Goal: Transaction & Acquisition: Purchase product/service

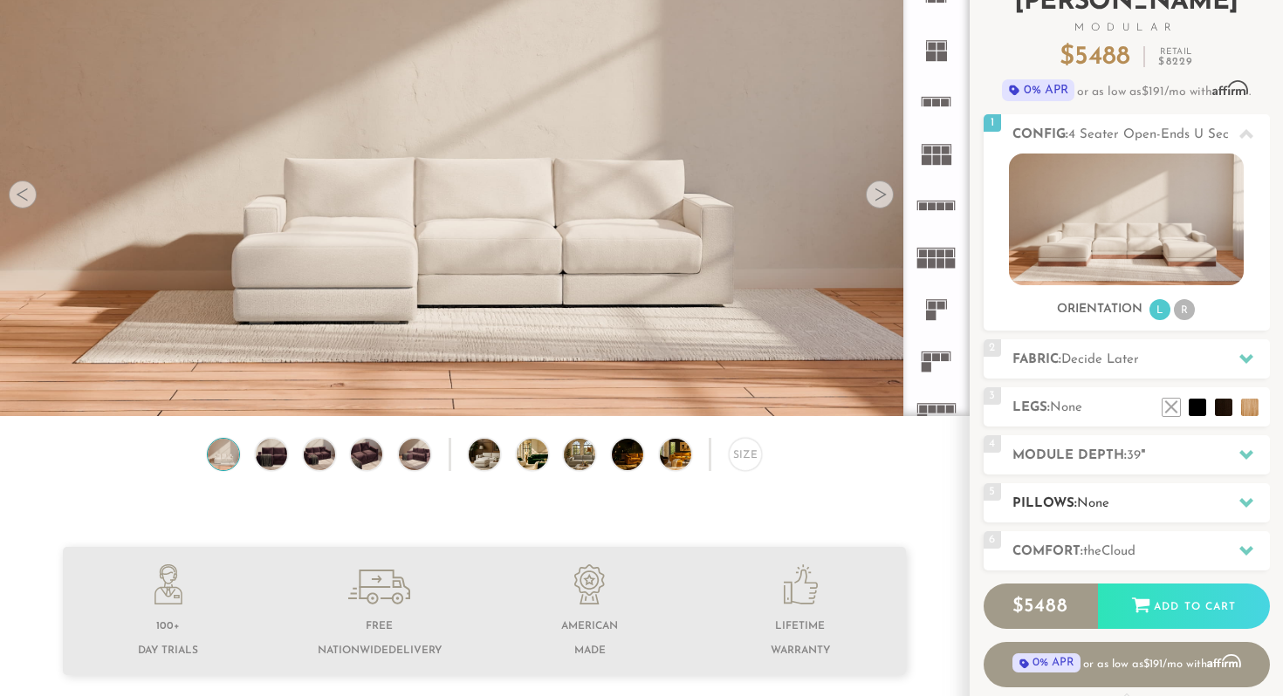
scroll to position [134, 0]
click at [1101, 545] on span "the" at bounding box center [1092, 551] width 18 height 13
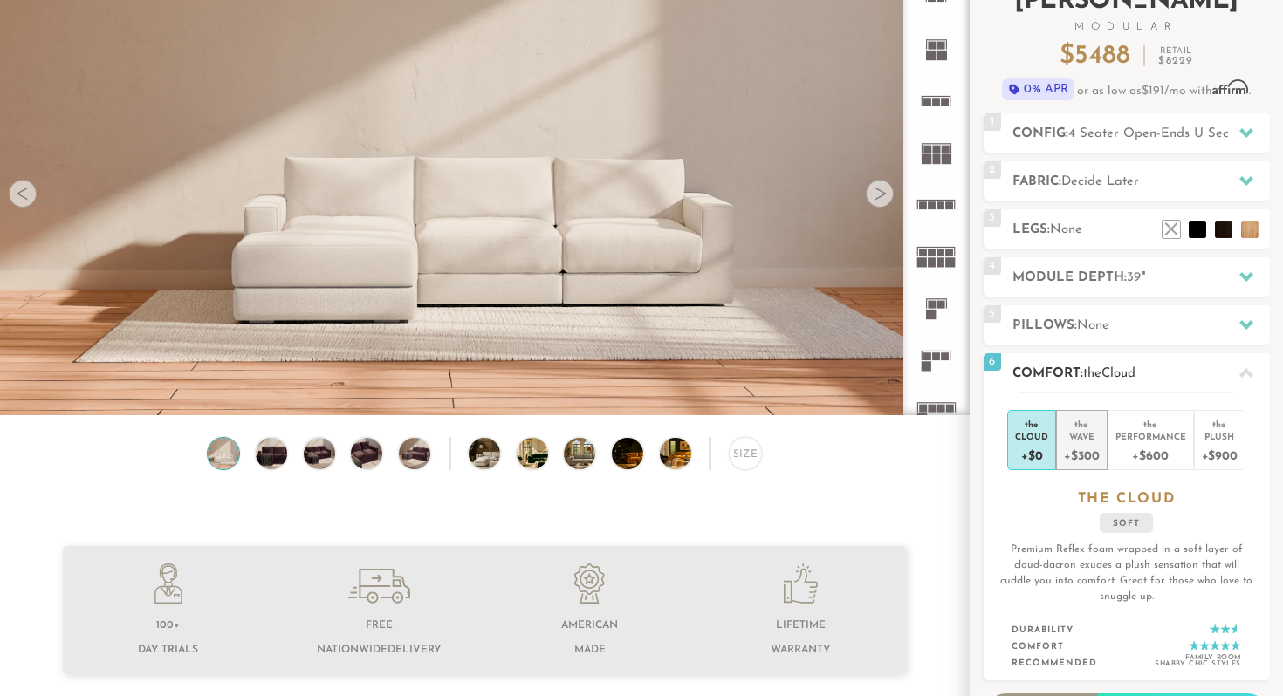
click at [1084, 451] on div "+$300" at bounding box center [1081, 455] width 35 height 25
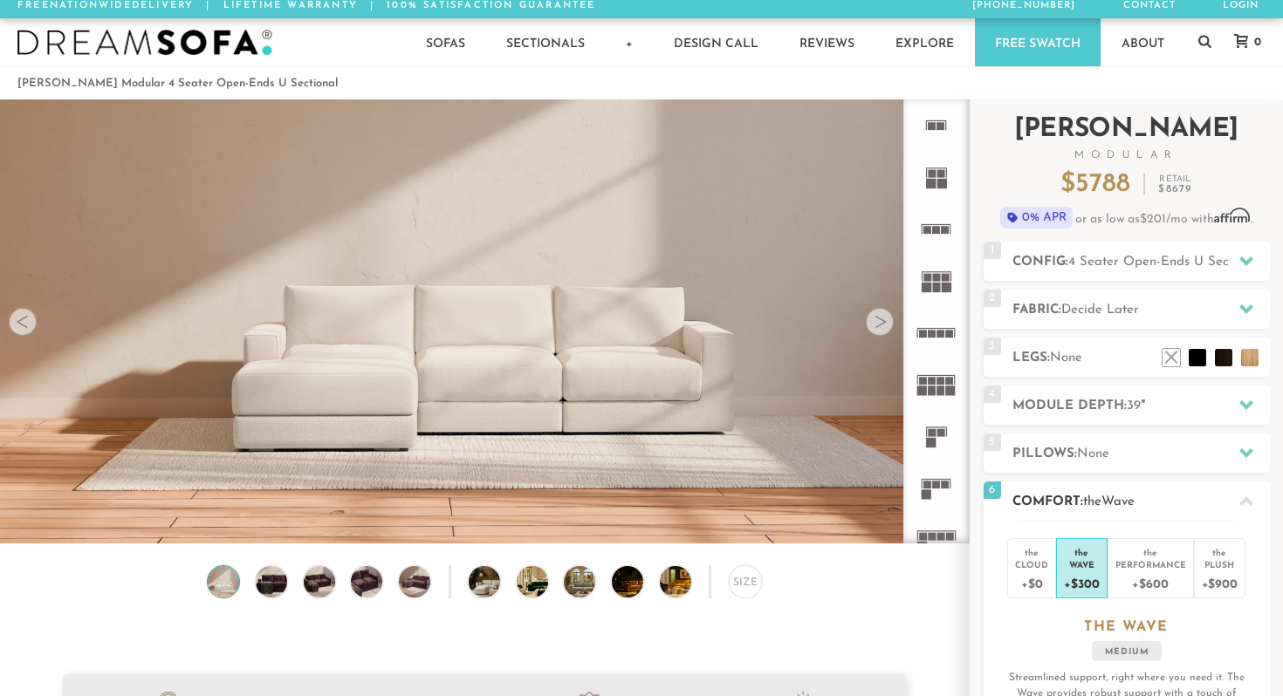
scroll to position [0, 0]
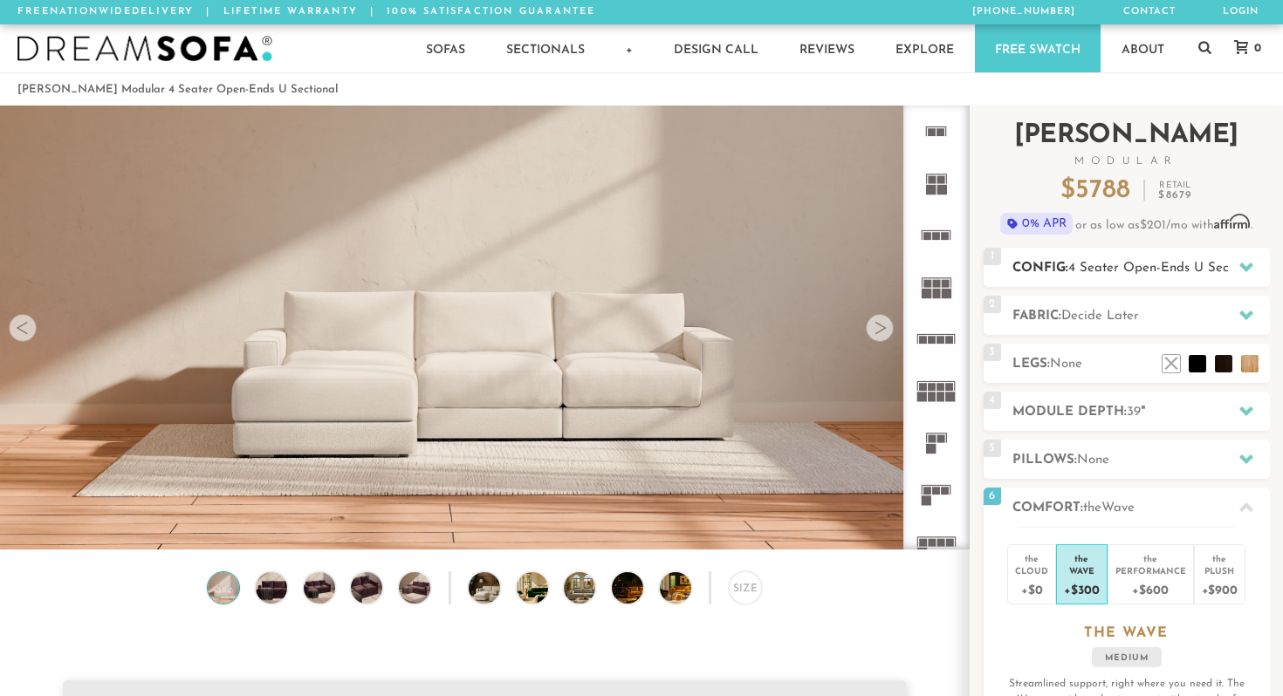
click at [1095, 273] on span "4 Seater Open-Ends U Sectional" at bounding box center [1165, 268] width 194 height 13
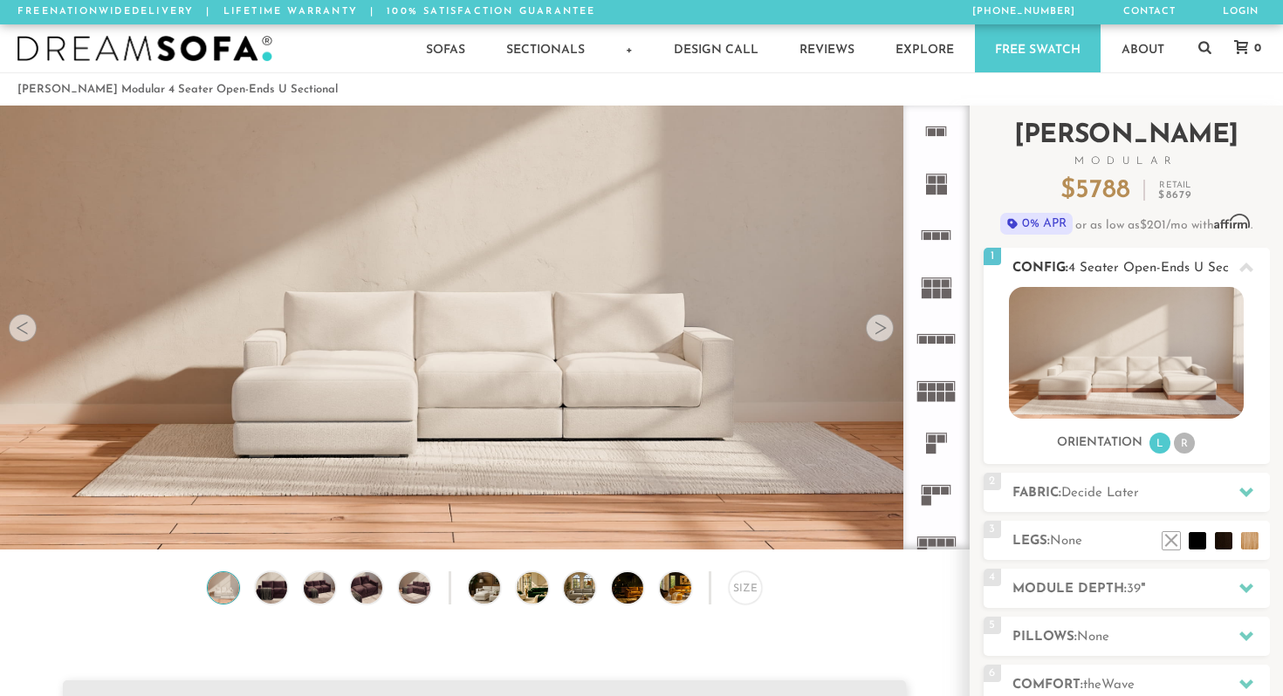
click at [1188, 442] on li "R" at bounding box center [1184, 443] width 21 height 21
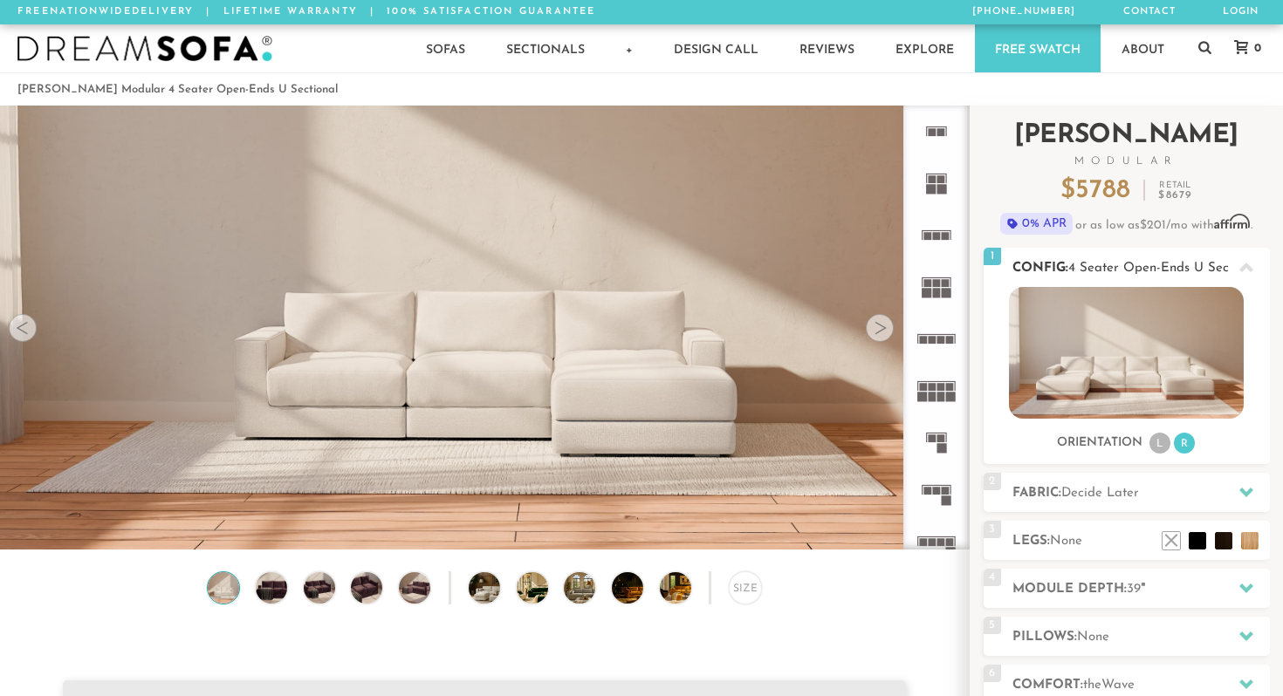
click at [1156, 445] on li "L" at bounding box center [1159, 443] width 21 height 21
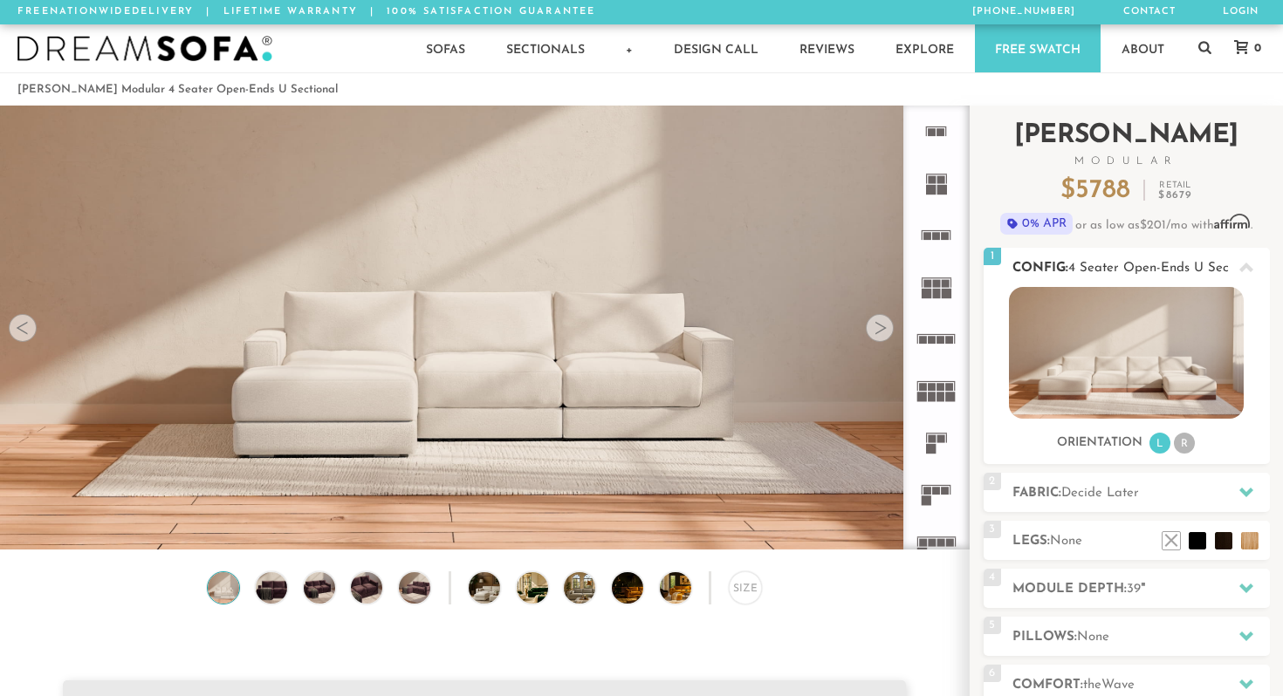
click at [1184, 445] on li "R" at bounding box center [1184, 443] width 21 height 21
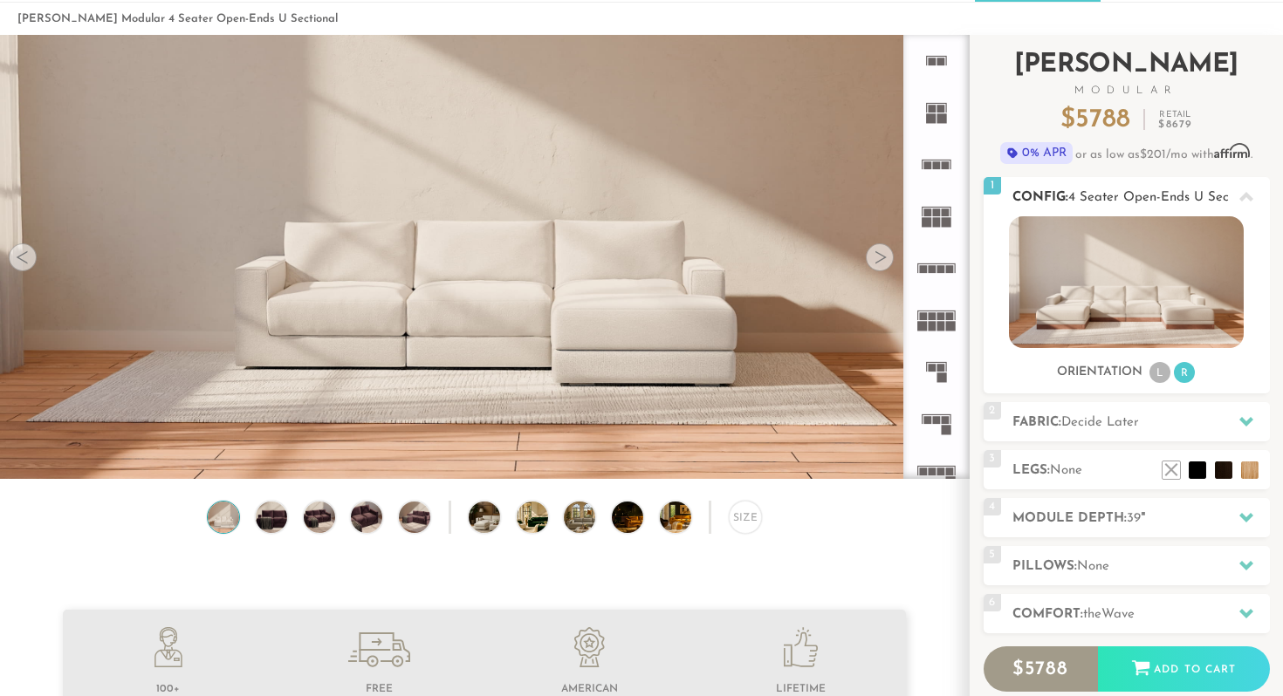
scroll to position [75, 0]
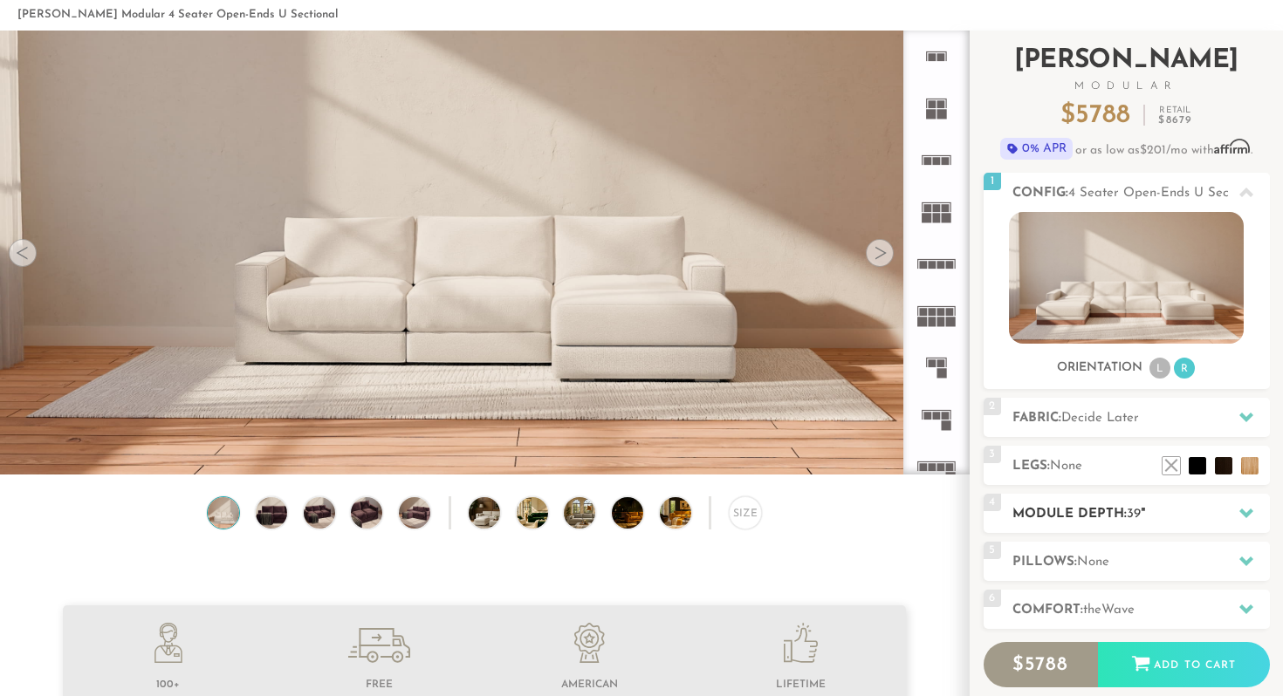
click at [1162, 520] on h2 "Module Depth: 39 "" at bounding box center [1140, 514] width 257 height 20
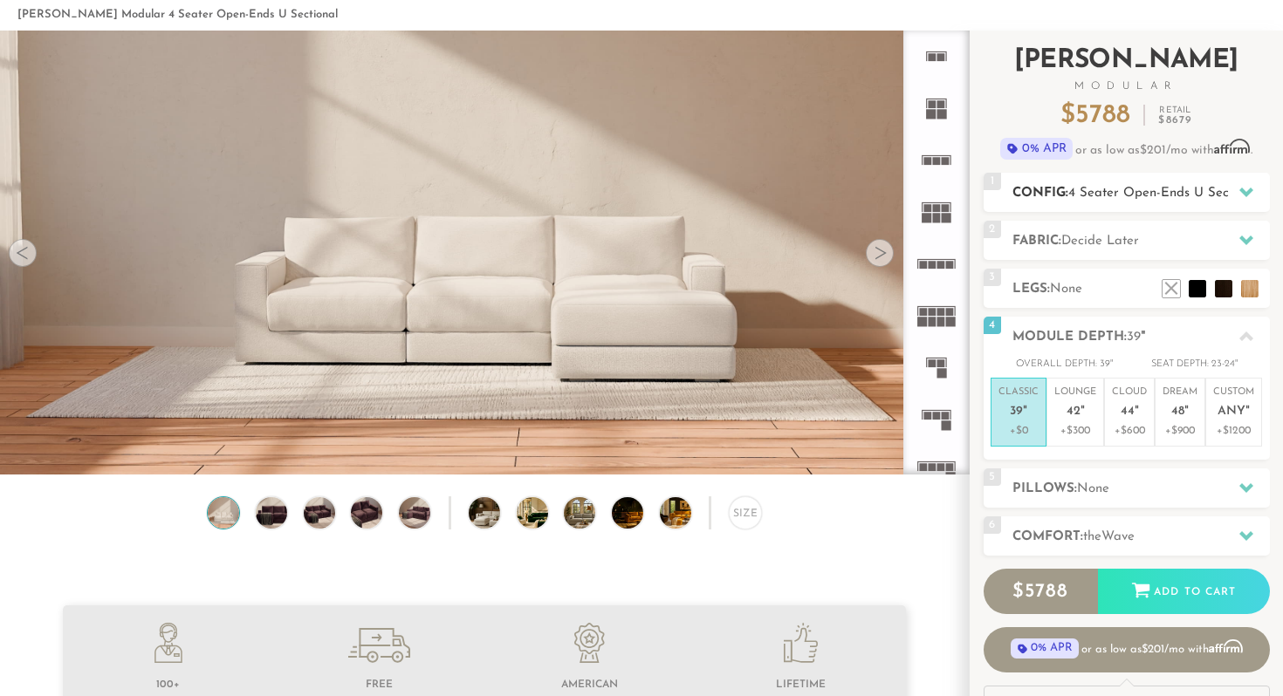
click at [1157, 189] on span "4 Seater Open-Ends U Sectional" at bounding box center [1165, 193] width 194 height 13
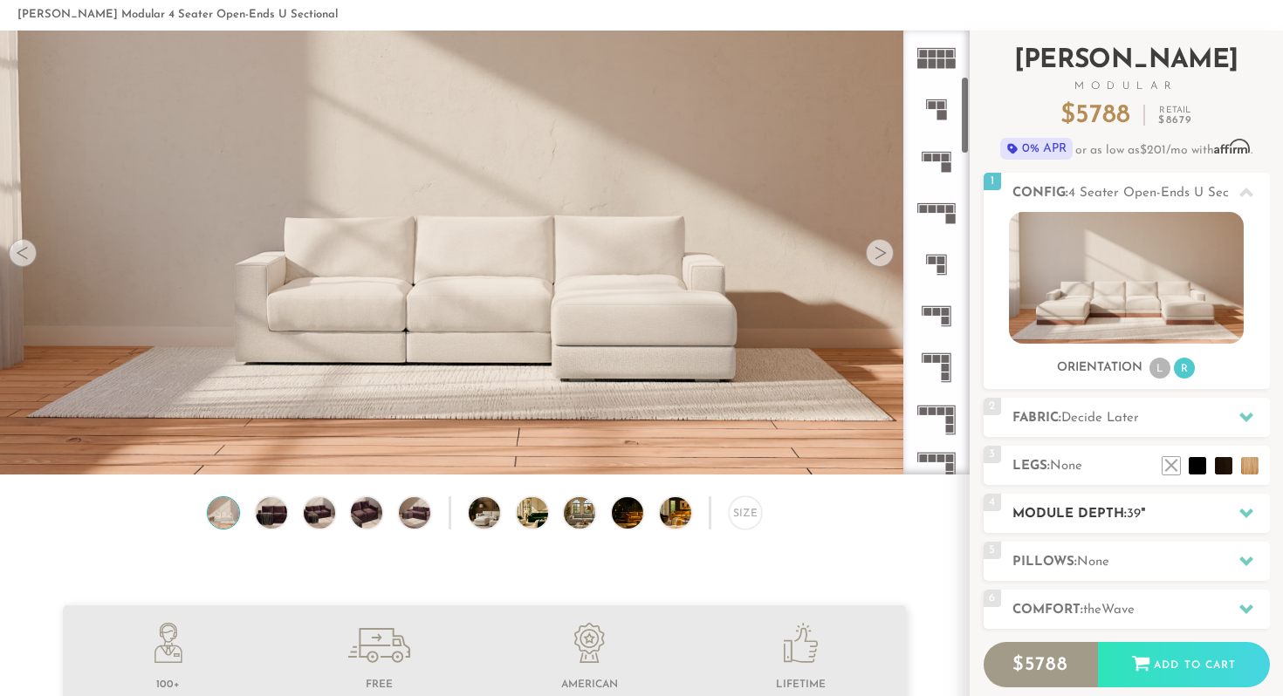
scroll to position [0, 0]
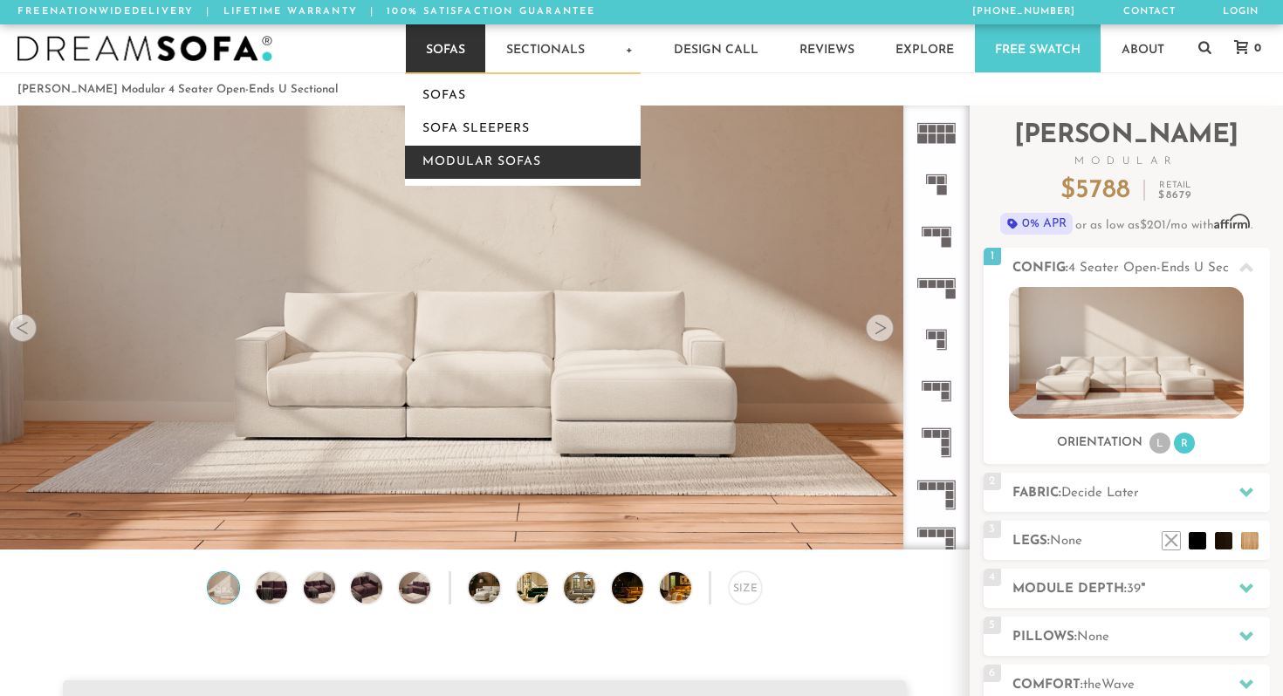
click at [458, 156] on link "Modular Sofas" at bounding box center [523, 162] width 236 height 33
